Goal: Transaction & Acquisition: Purchase product/service

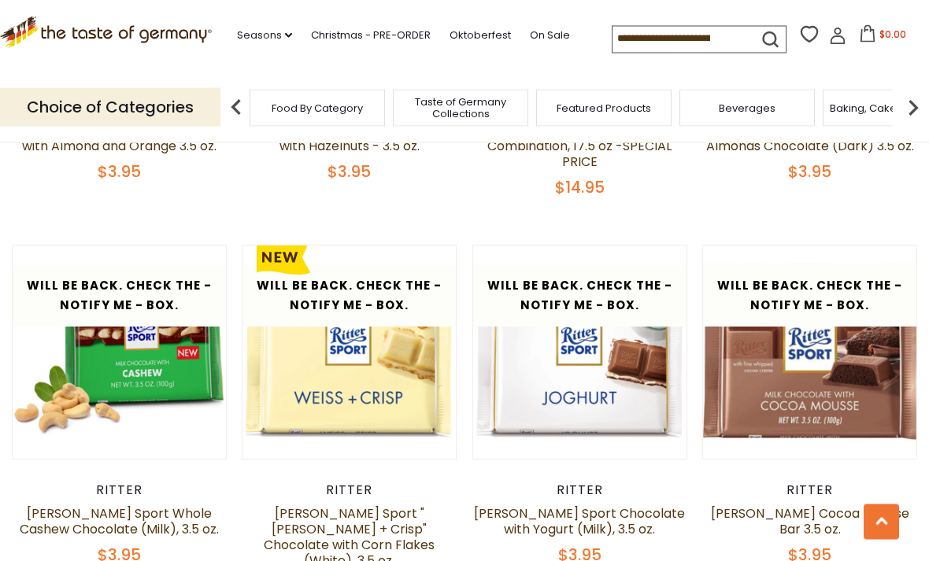
scroll to position [3112, 0]
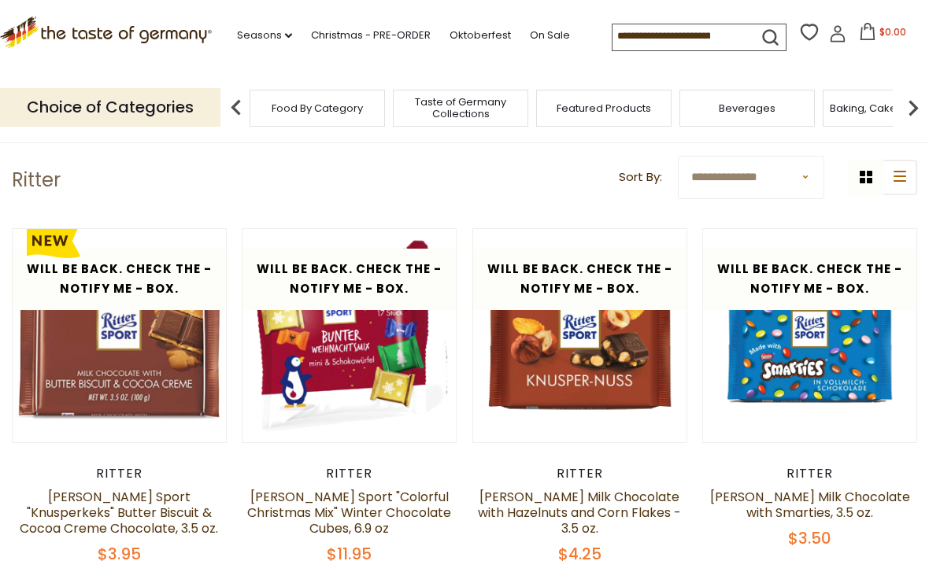
scroll to position [47, 0]
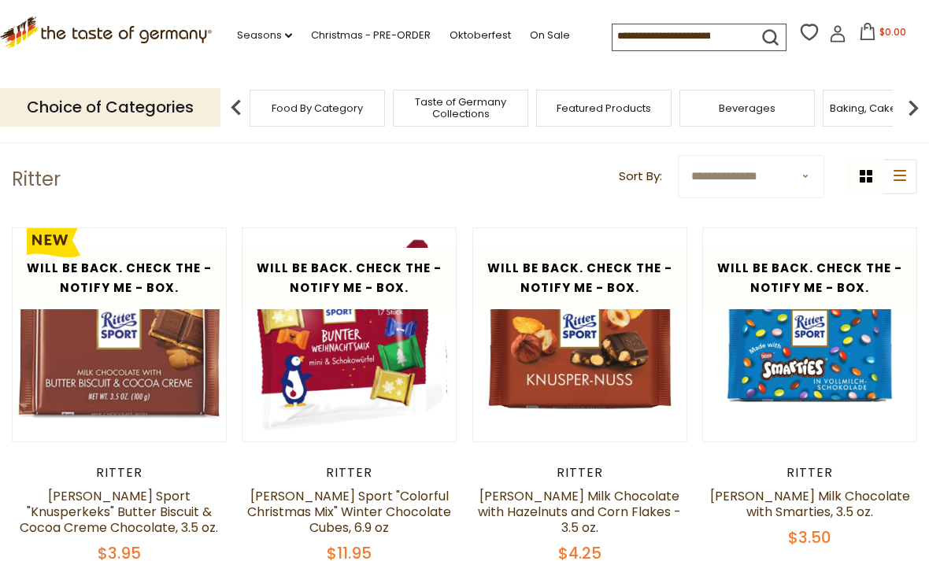
click at [641, 412] on link at bounding box center [579, 335] width 179 height 179
click at [589, 78] on button "Quick View" at bounding box center [580, 60] width 106 height 35
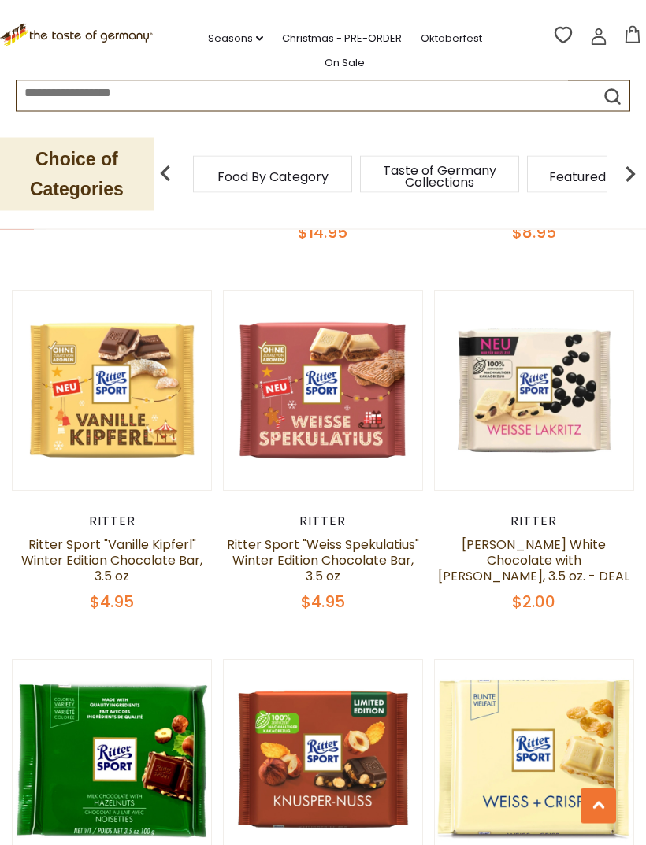
scroll to position [1170, 0]
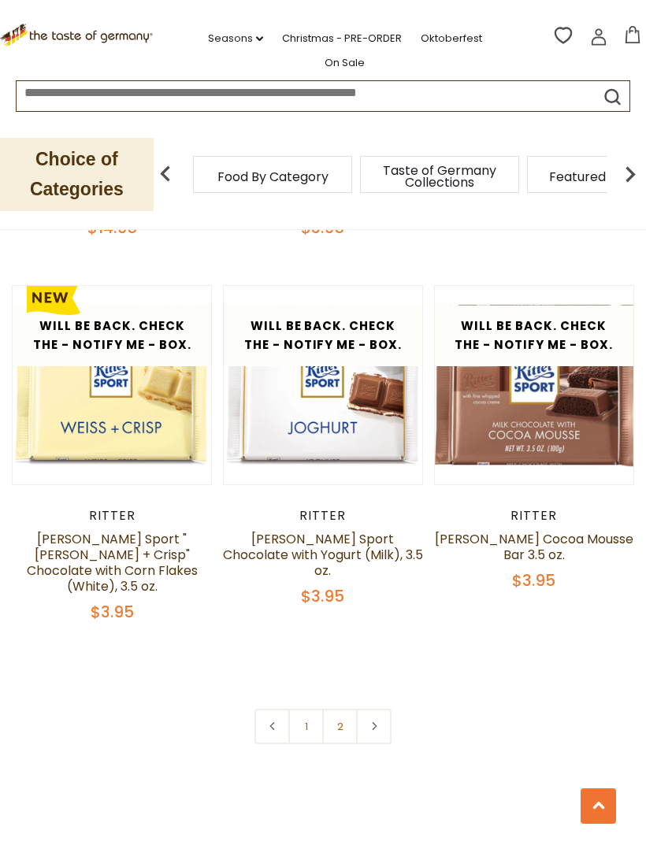
click at [302, 708] on link "1" at bounding box center [305, 725] width 35 height 35
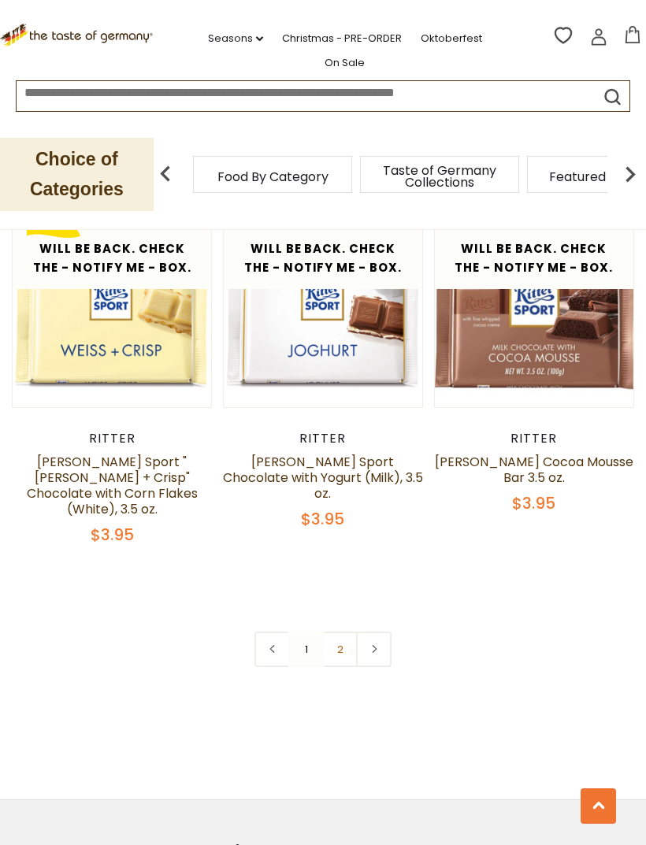
click at [338, 631] on link "2" at bounding box center [339, 648] width 35 height 35
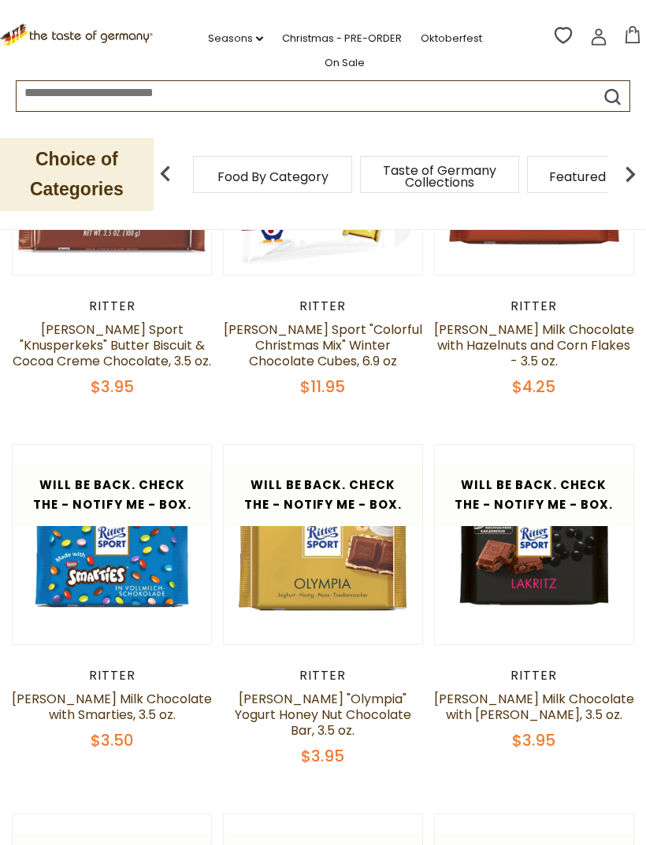
scroll to position [0, 0]
